Goal: Information Seeking & Learning: Find specific fact

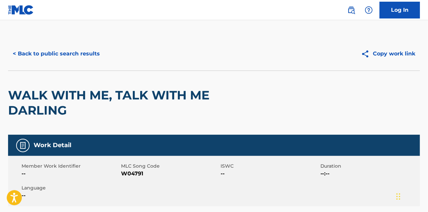
click at [59, 54] on button "< Back to public search results" at bounding box center [56, 53] width 96 height 17
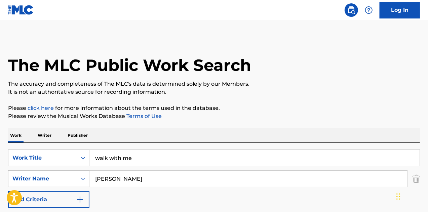
drag, startPoint x: 145, startPoint y: 163, endPoint x: 1, endPoint y: 167, distance: 144.0
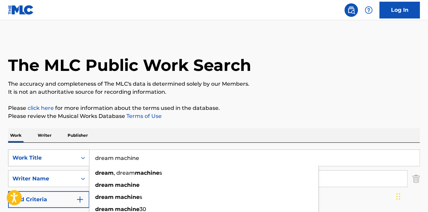
type input "dream machine"
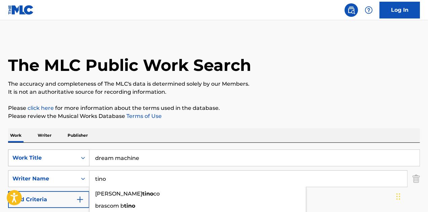
type input "tino"
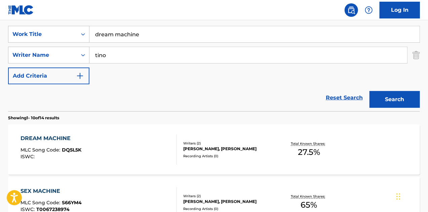
scroll to position [134, 0]
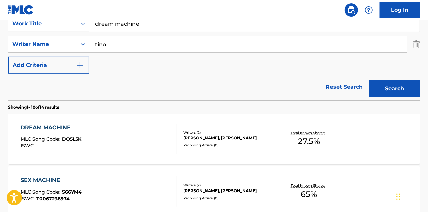
click at [153, 133] on div "DREAM MACHINE MLC Song Code : DQ5L5K ISWC :" at bounding box center [99, 139] width 157 height 30
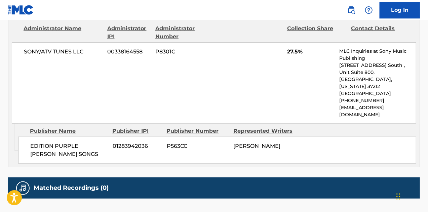
scroll to position [295, 0]
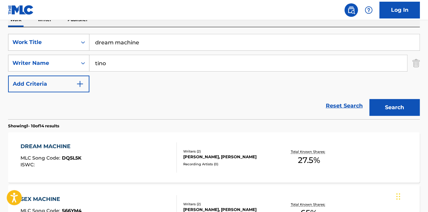
scroll to position [101, 0]
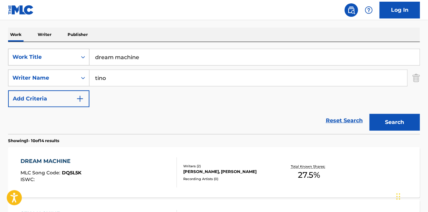
drag, startPoint x: 149, startPoint y: 54, endPoint x: 59, endPoint y: 55, distance: 90.8
click at [59, 55] on div "SearchWithCriteria7847443b-fd39-4312-ac8f-4f43fd9e26c4 Work Title dream machine" at bounding box center [214, 57] width 412 height 17
type input "holy blindfold"
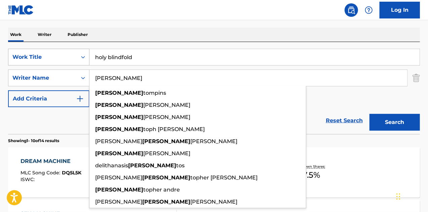
type input "[PERSON_NAME]"
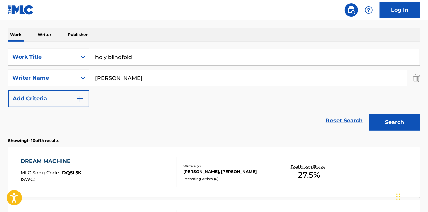
click at [389, 125] on button "Search" at bounding box center [395, 122] width 50 height 17
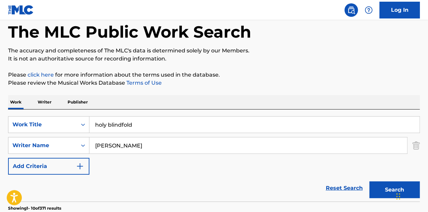
scroll to position [7, 0]
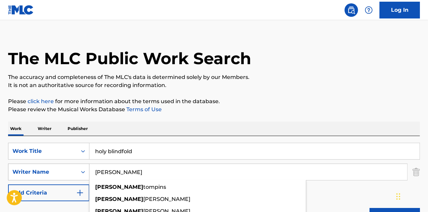
drag, startPoint x: 119, startPoint y: 169, endPoint x: 59, endPoint y: 167, distance: 60.6
click at [59, 167] on div "SearchWithCriteria496e2327-e540-4e55-acd9-7361d4854443 Writer Name [PERSON_NAME…" at bounding box center [214, 172] width 412 height 17
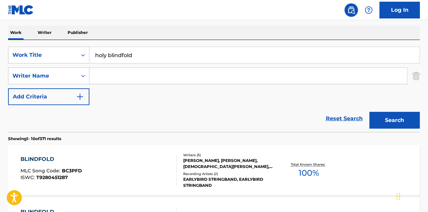
scroll to position [122, 0]
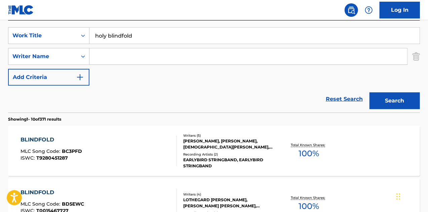
click at [388, 101] on button "Search" at bounding box center [395, 100] width 50 height 17
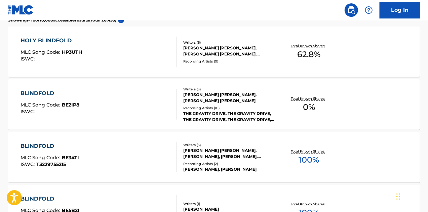
scroll to position [222, 0]
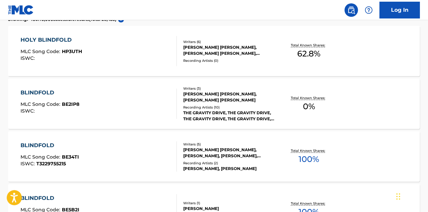
click at [124, 58] on div "HOLY BLINDFOLD MLC Song Code : HP3UTH ISWC :" at bounding box center [99, 51] width 157 height 30
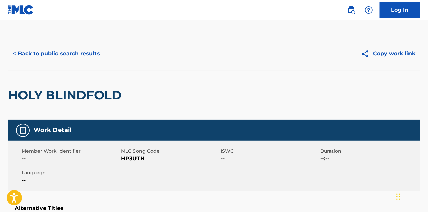
click at [75, 55] on button "< Back to public search results" at bounding box center [56, 53] width 96 height 17
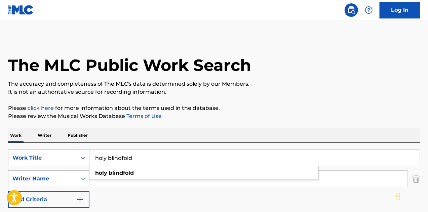
drag, startPoint x: 134, startPoint y: 161, endPoint x: 34, endPoint y: 163, distance: 100.2
click at [34, 163] on div "SearchWithCriteria7847443b-fd39-4312-ac8f-4f43fd9e26c4 Work Title holy blindfol…" at bounding box center [214, 158] width 412 height 17
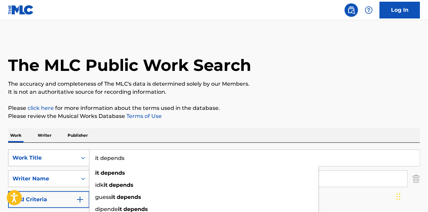
type input "it depends"
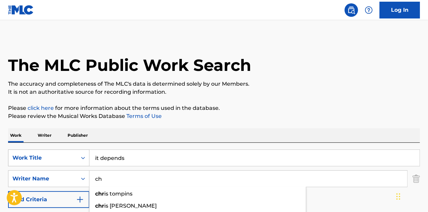
type input "c"
click at [257, 109] on p "Please click here for more information about the terms used in the database." at bounding box center [214, 108] width 412 height 8
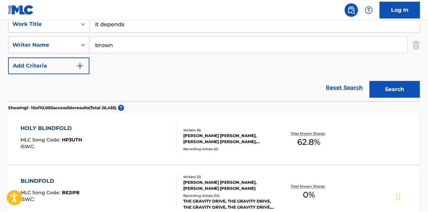
click at [379, 97] on button "Search" at bounding box center [395, 89] width 50 height 17
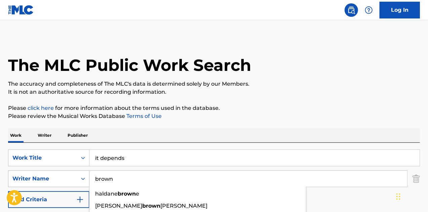
drag, startPoint x: 118, startPoint y: 174, endPoint x: 70, endPoint y: 173, distance: 48.4
click at [70, 173] on div "SearchWithCriteria496e2327-e540-4e55-acd9-7361d4854443 Writer Name [PERSON_NAME…" at bounding box center [214, 178] width 412 height 17
type input "[PERSON_NAME]"
click at [198, 129] on div "Work Writer Publisher" at bounding box center [214, 135] width 412 height 14
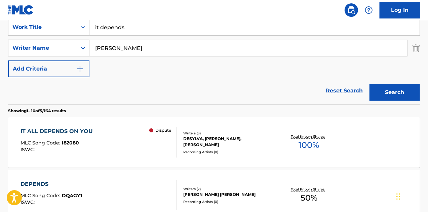
click at [382, 89] on button "Search" at bounding box center [395, 92] width 50 height 17
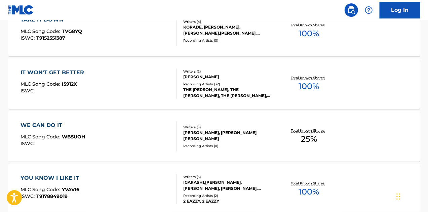
scroll to position [299, 0]
